Goal: Information Seeking & Learning: Learn about a topic

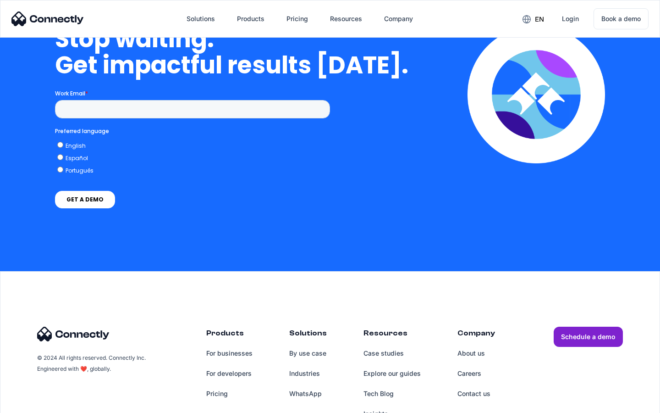
scroll to position [3772, 0]
